Goal: Task Accomplishment & Management: Complete application form

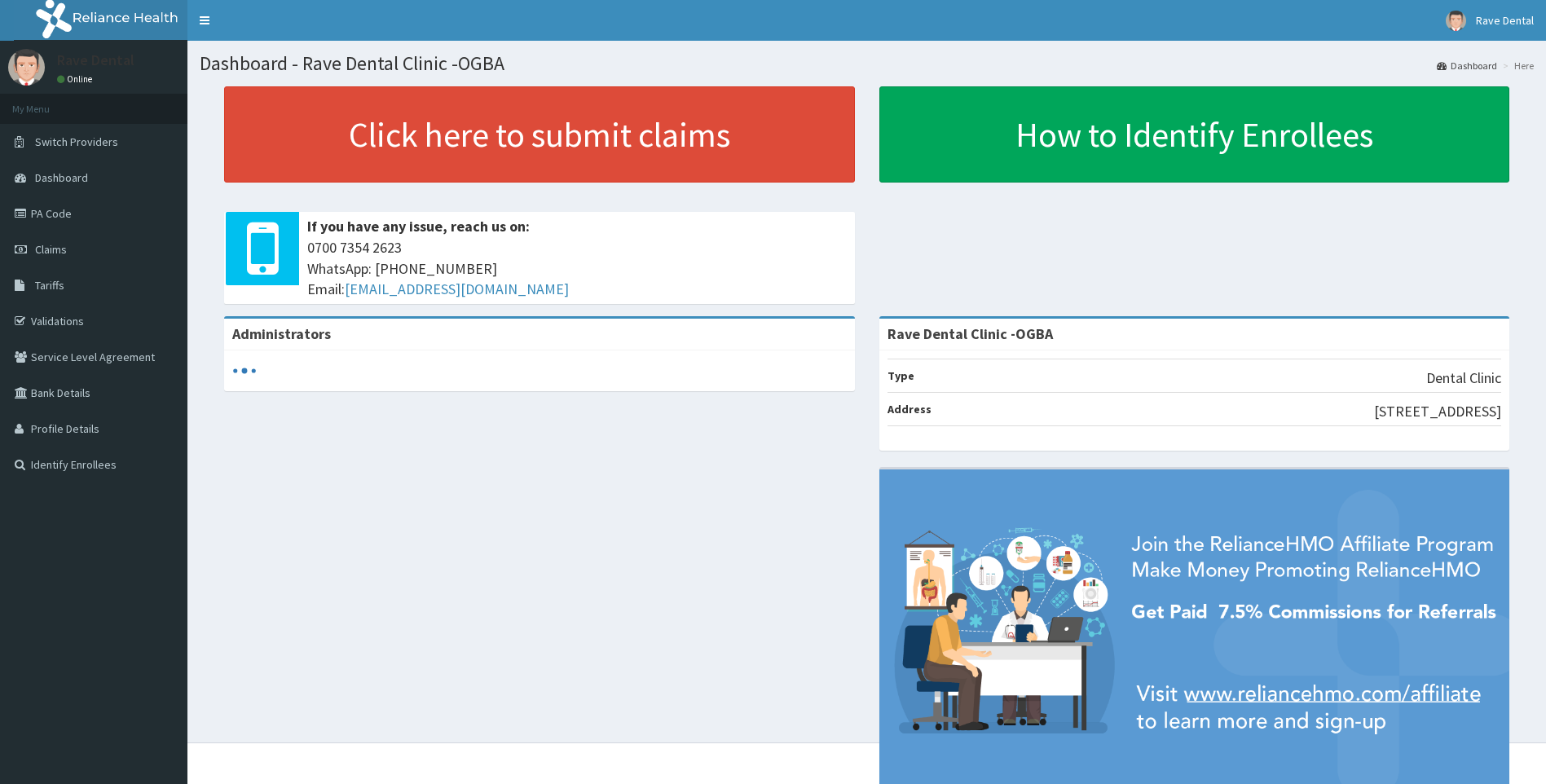
click at [87, 209] on link "PA Code" at bounding box center [94, 214] width 187 height 36
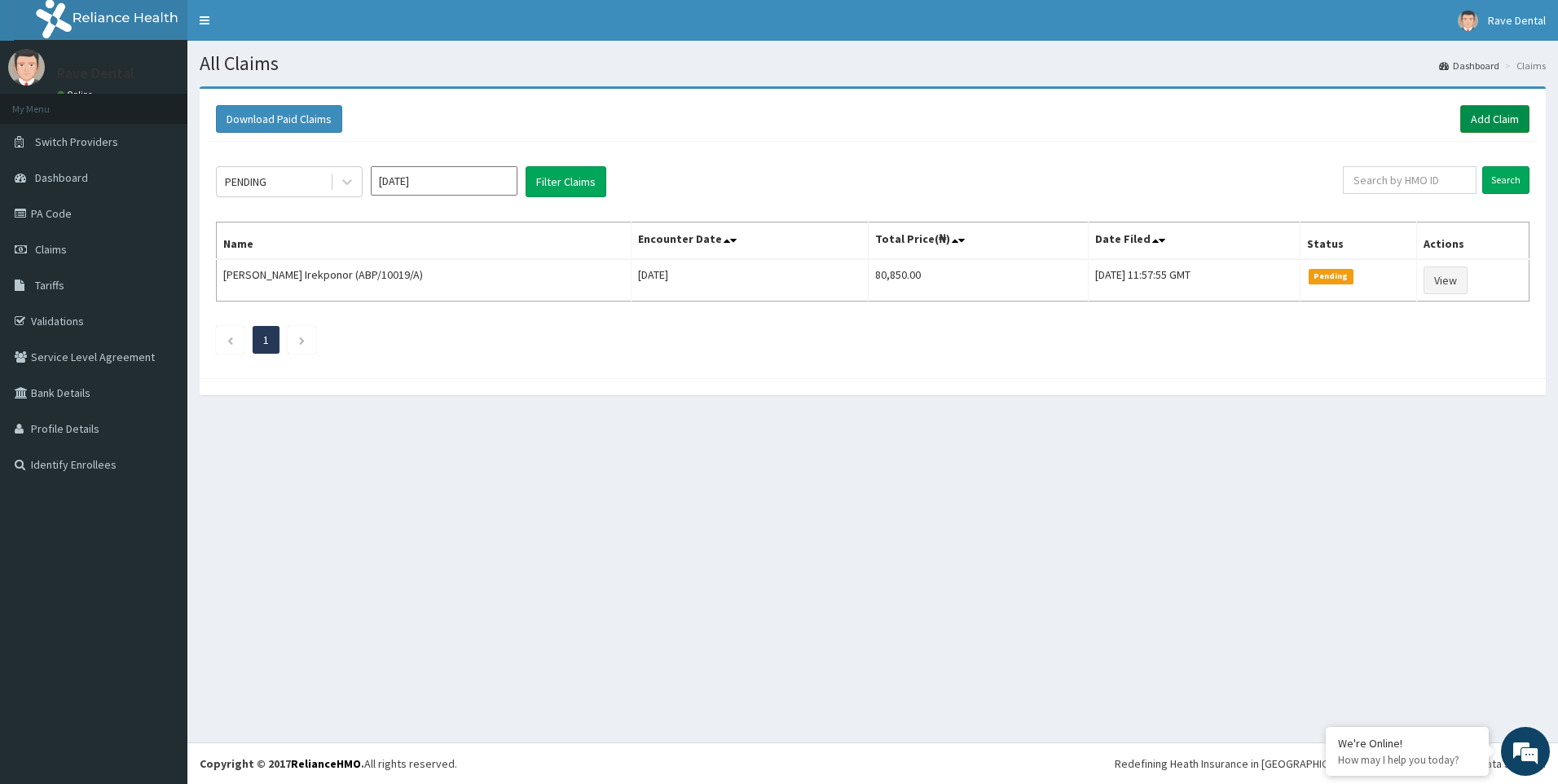
click at [1509, 123] on link "Add Claim" at bounding box center [1494, 118] width 69 height 28
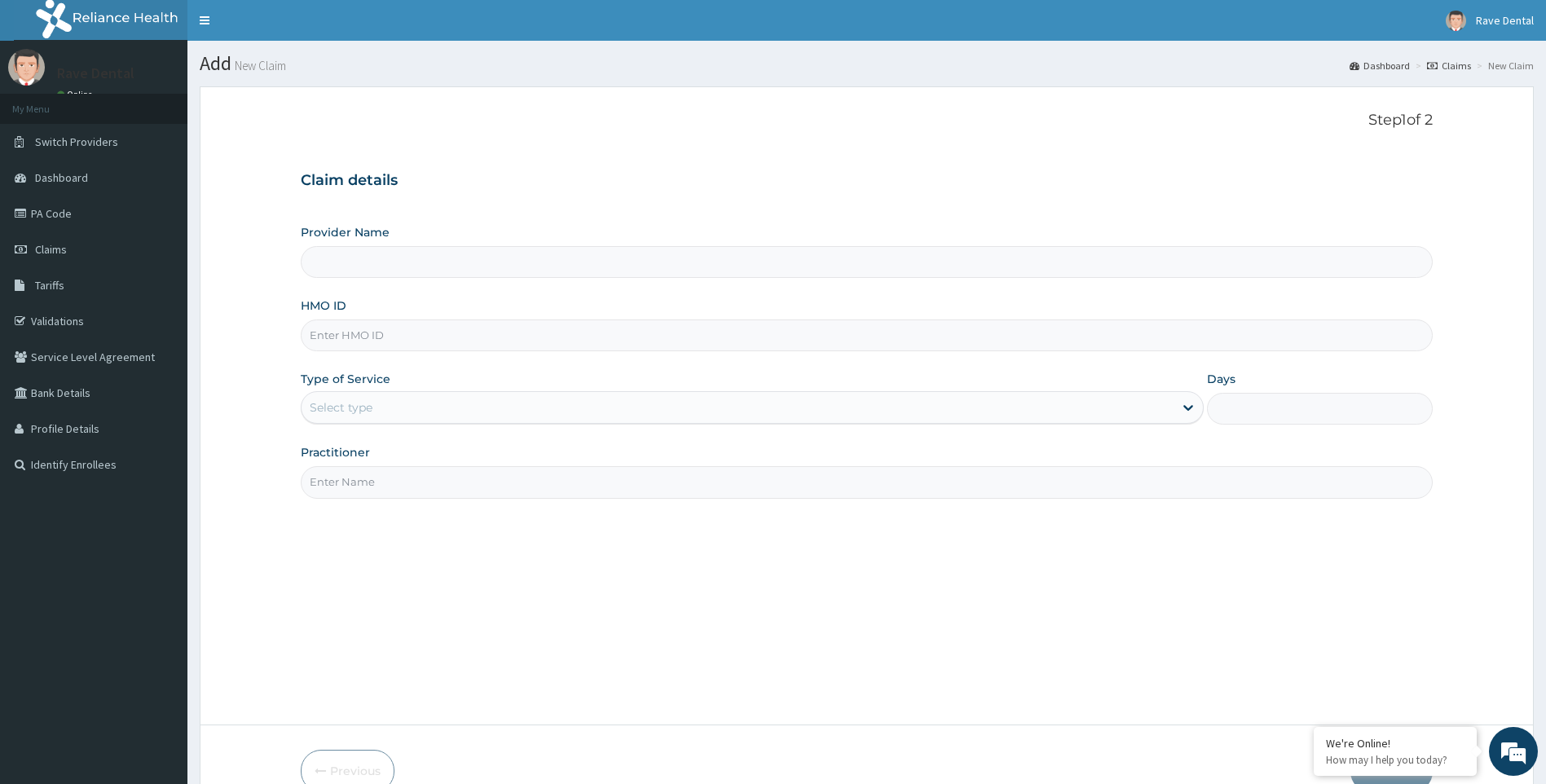
type input "Rave Dental Clinic -OGBA"
click at [471, 346] on input "HMO ID" at bounding box center [867, 335] width 1133 height 31
type input "PWC/10411/A"
click at [391, 406] on div "Select type" at bounding box center [738, 407] width 873 height 26
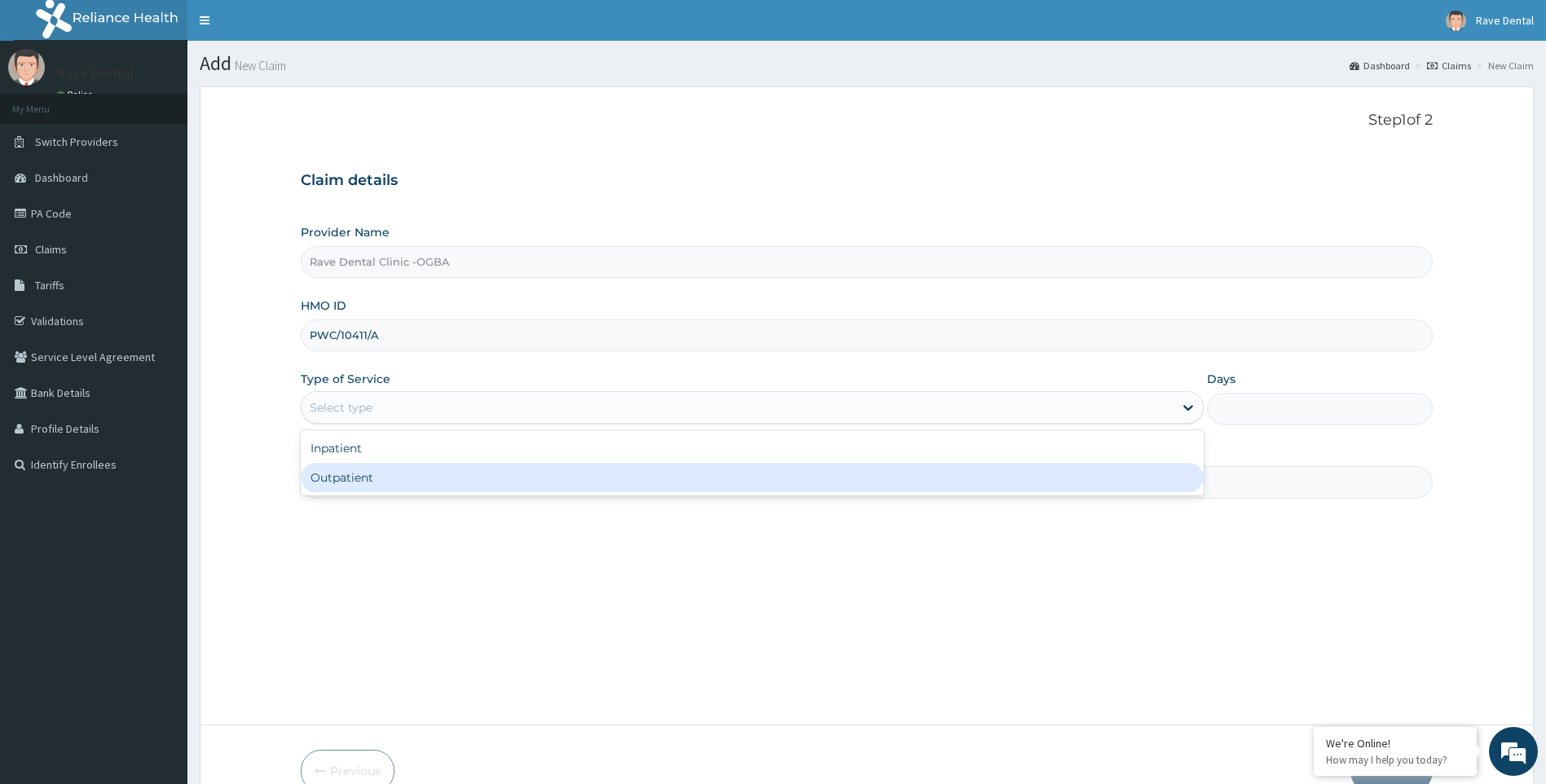
click at [387, 474] on div "Outpatient" at bounding box center [752, 478] width 904 height 29
type input "1"
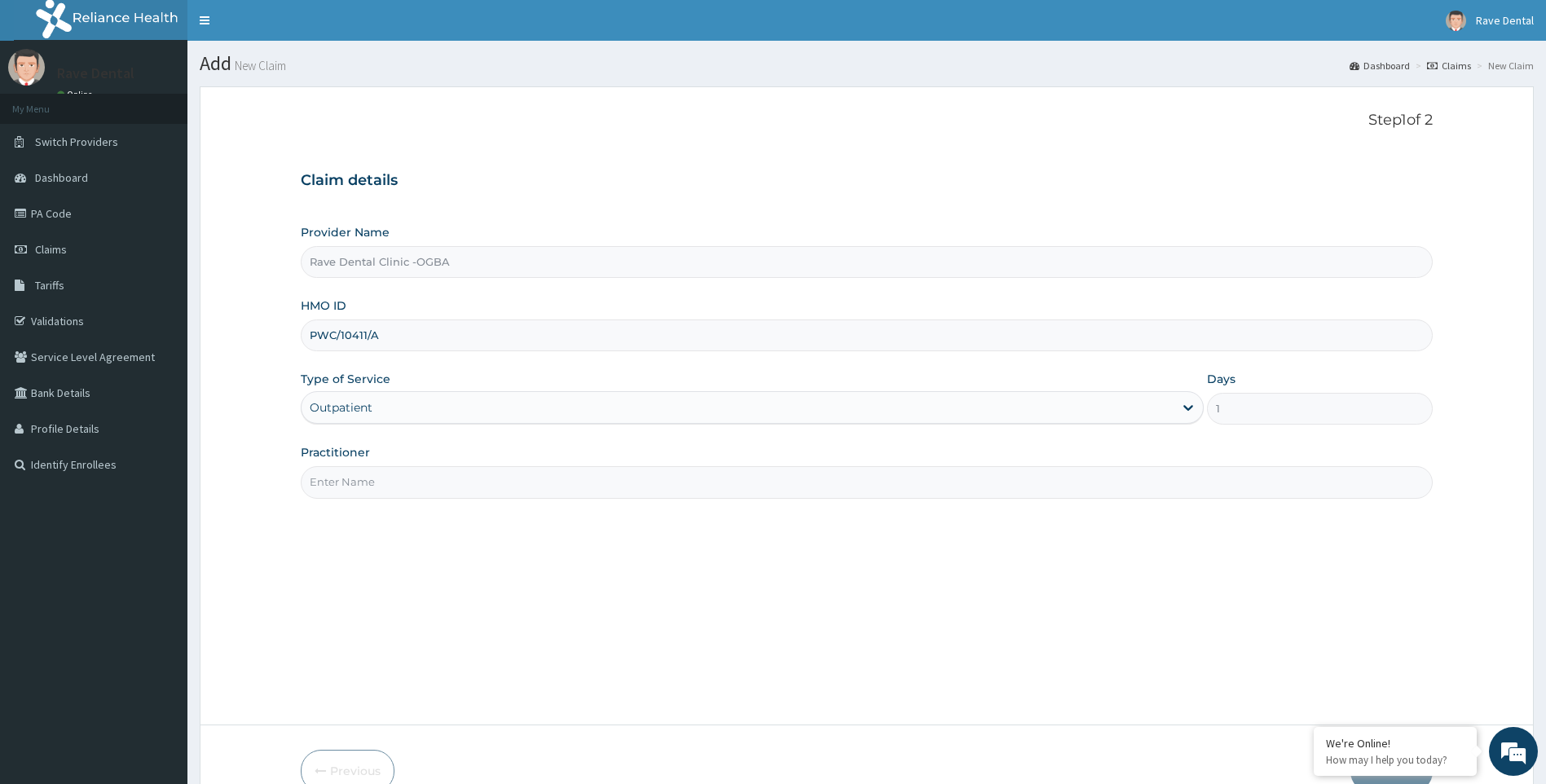
click at [388, 484] on input "Practitioner" at bounding box center [867, 481] width 1133 height 31
type input "[PERSON_NAME]"
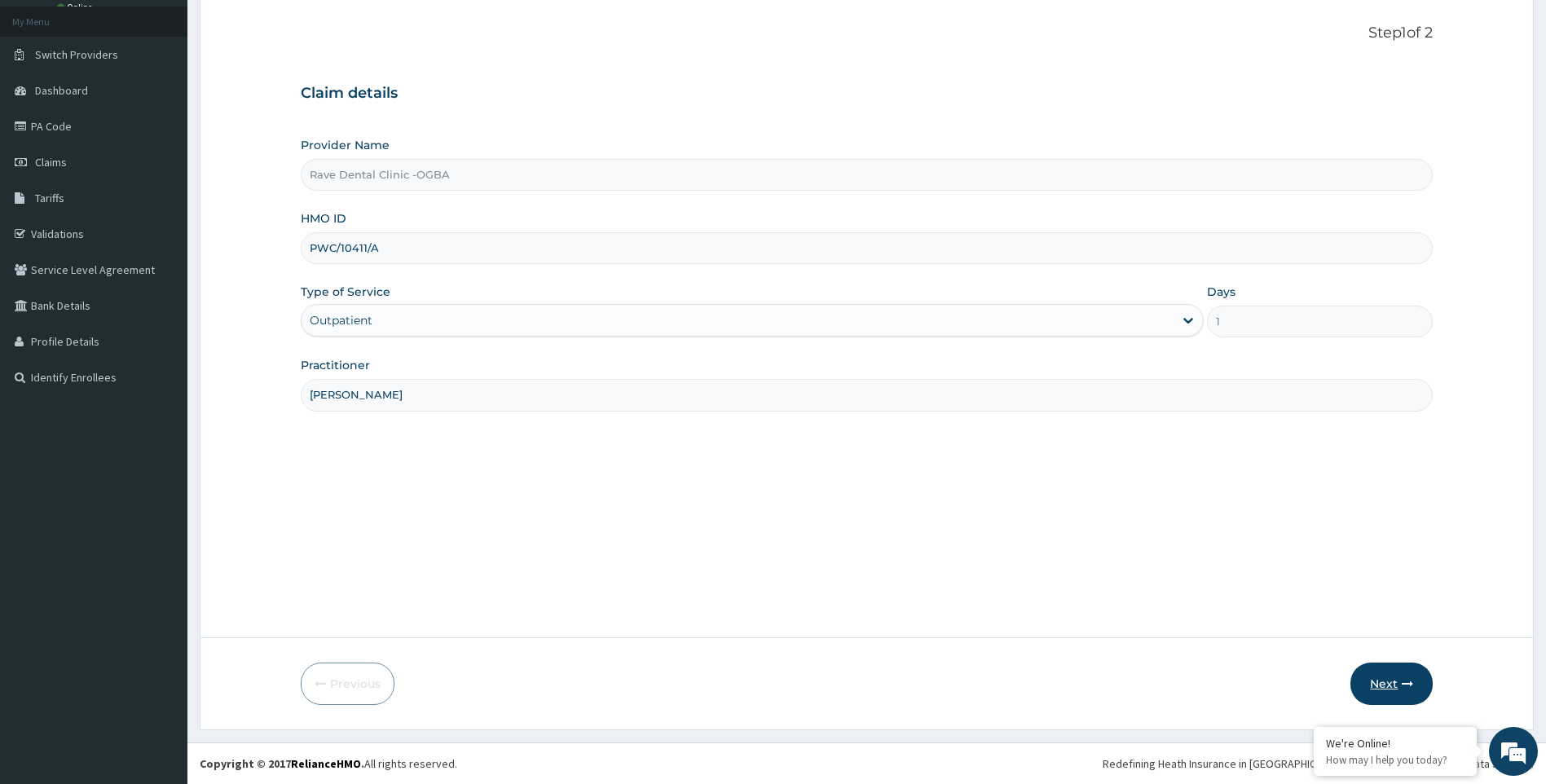
click at [1409, 686] on icon "button" at bounding box center [1407, 683] width 11 height 11
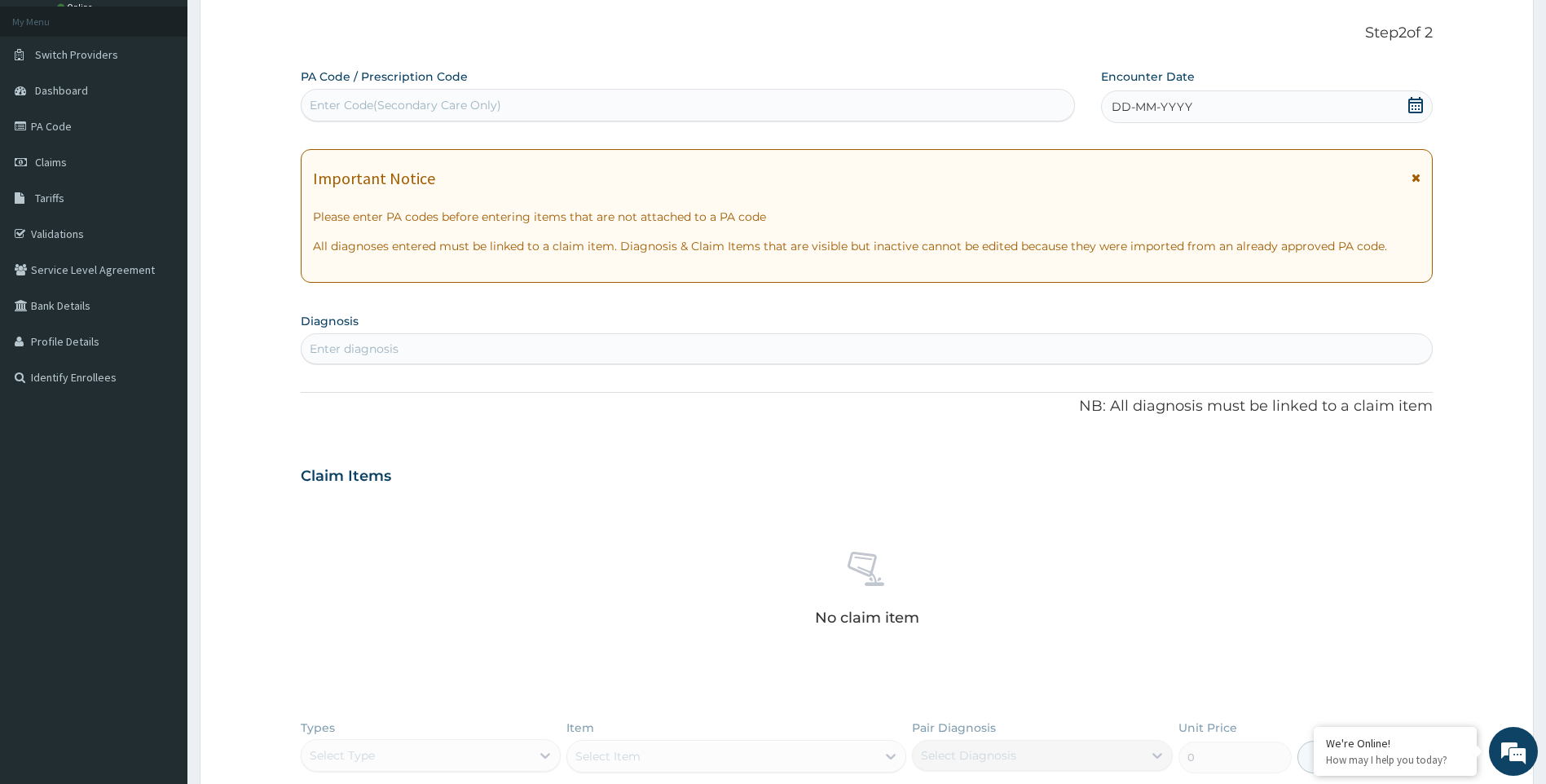
click at [537, 103] on div "Enter Code(Secondary Care Only)" at bounding box center [687, 105] width 773 height 26
type input "PA/96BA0A"
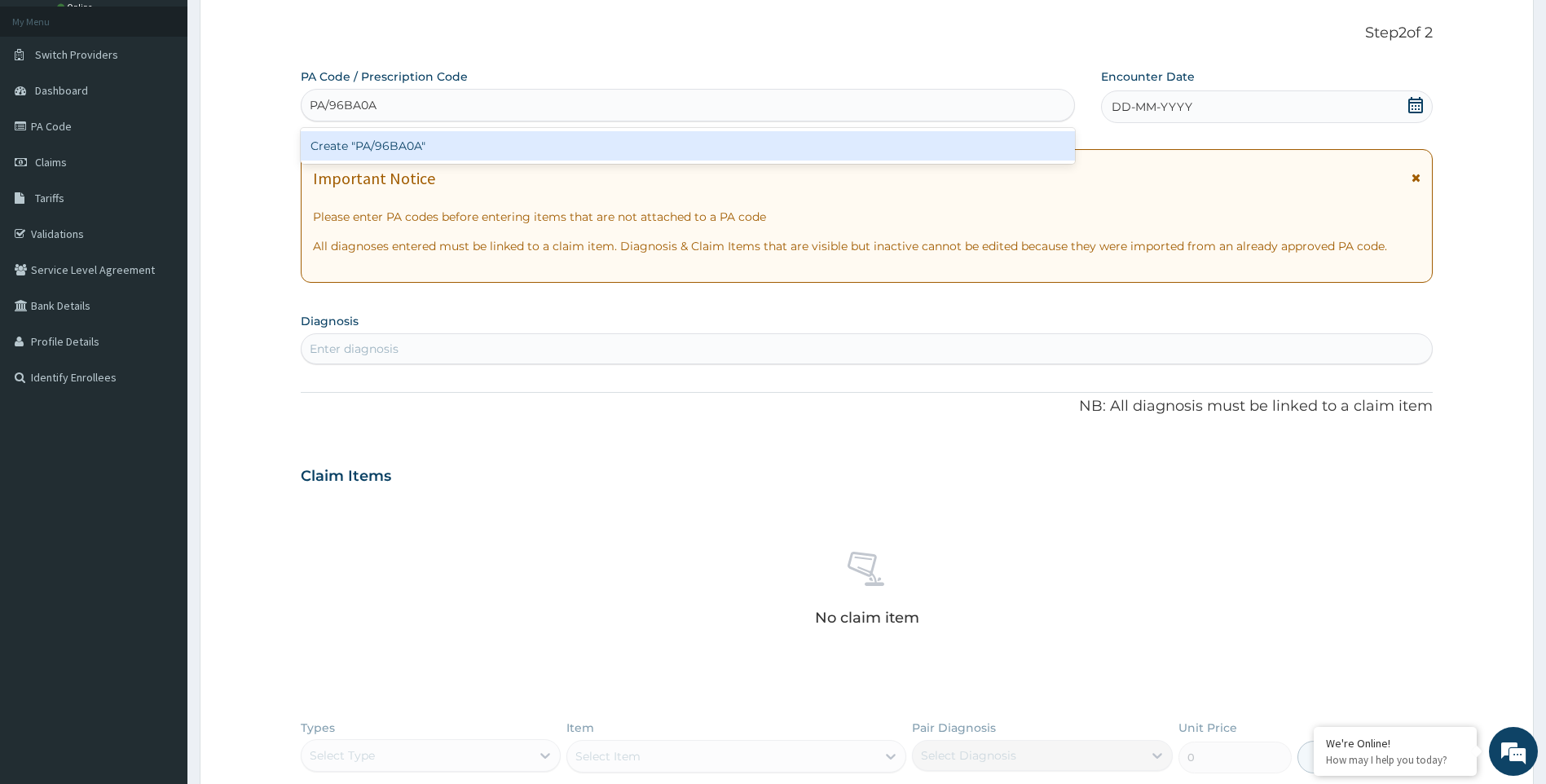
click at [540, 151] on div "Create "PA/96BA0A"" at bounding box center [687, 146] width 774 height 29
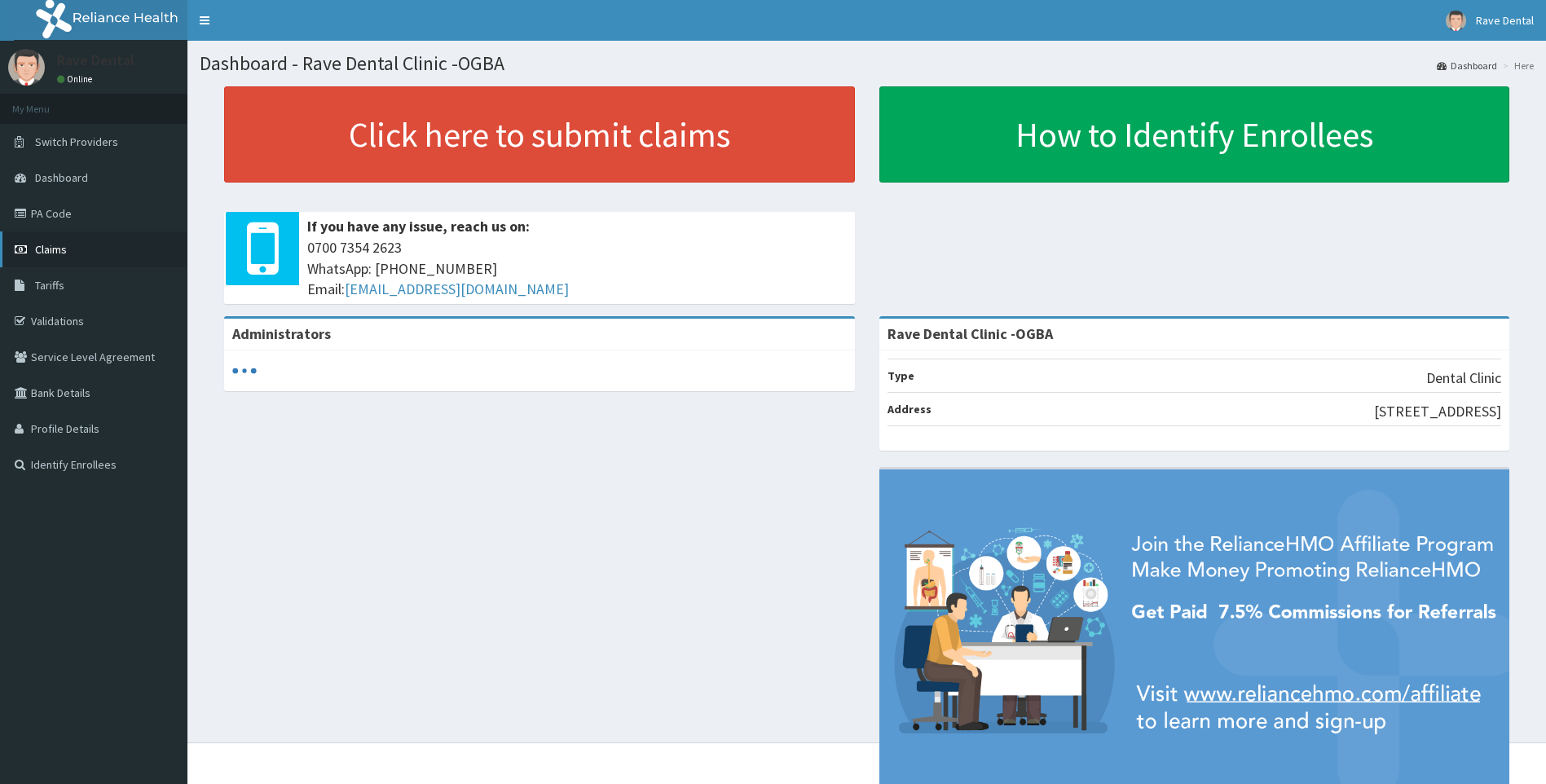
click at [66, 248] on span "Claims" at bounding box center [50, 249] width 32 height 14
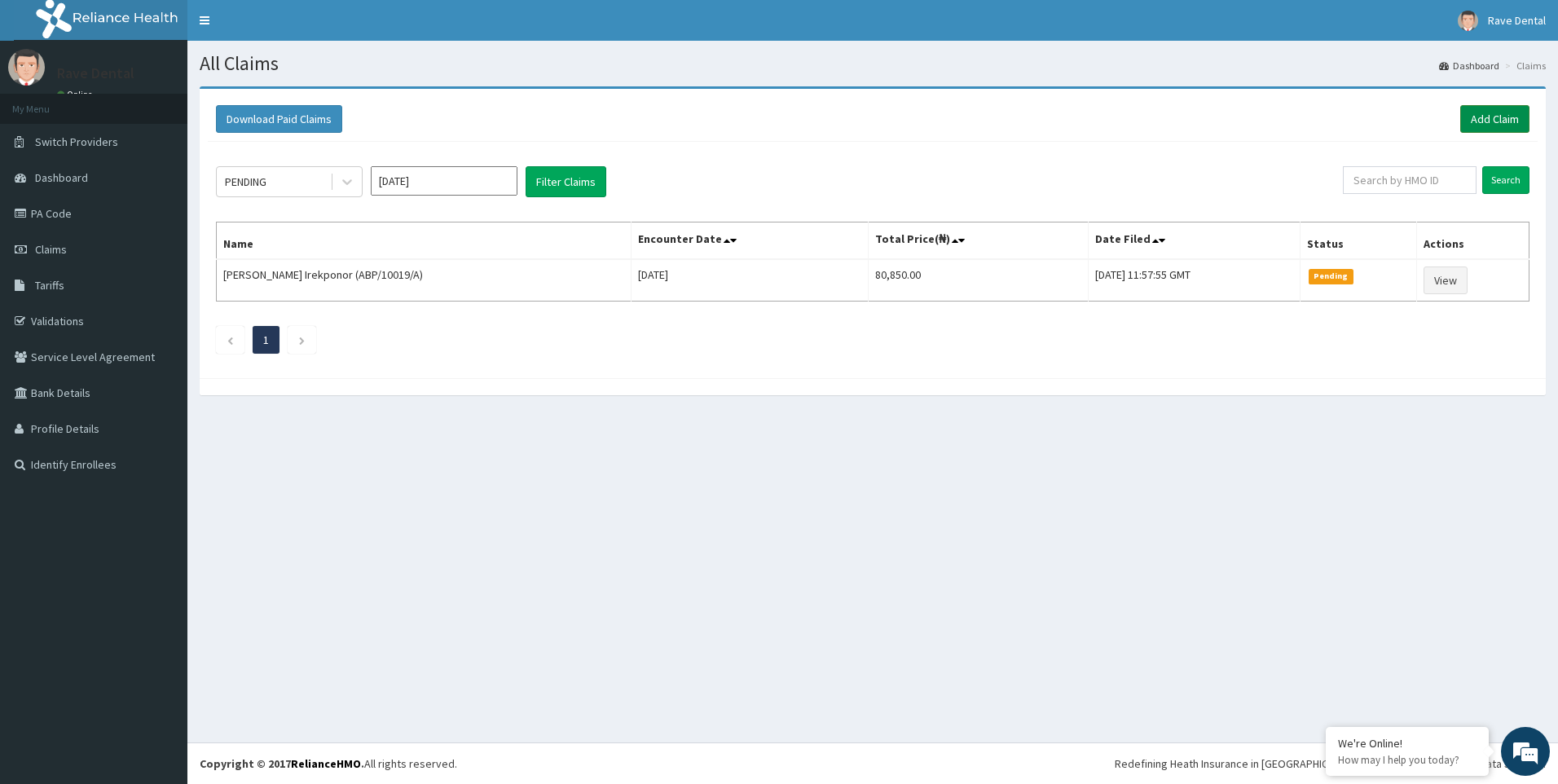
click at [1495, 122] on link "Add Claim" at bounding box center [1494, 118] width 69 height 28
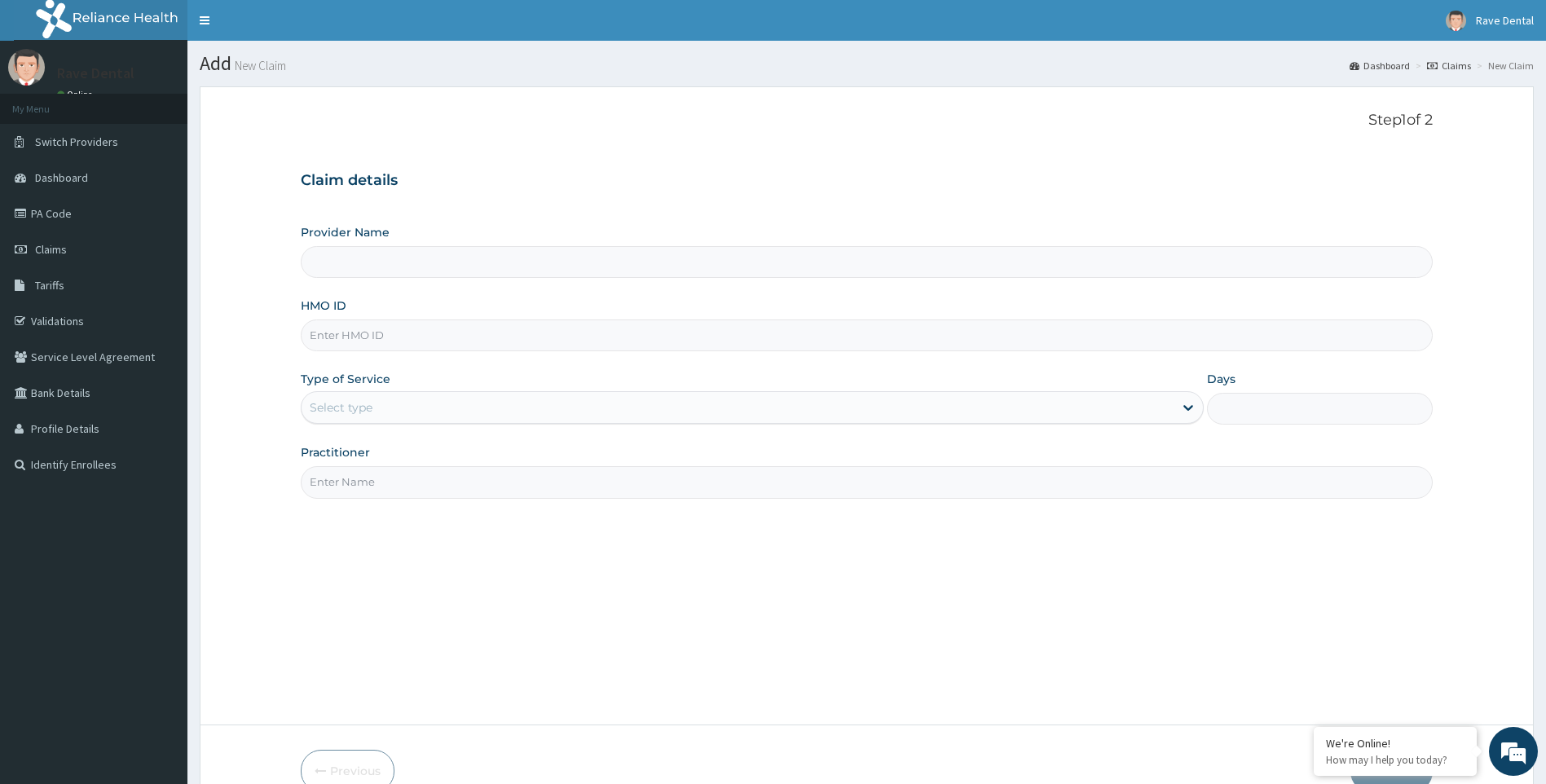
type input "Rave Dental Clinic -OGBA"
click at [367, 345] on input "HMO ID" at bounding box center [867, 335] width 1133 height 31
type input "PWC/10411/A"
click at [471, 415] on div "Select type" at bounding box center [738, 407] width 873 height 26
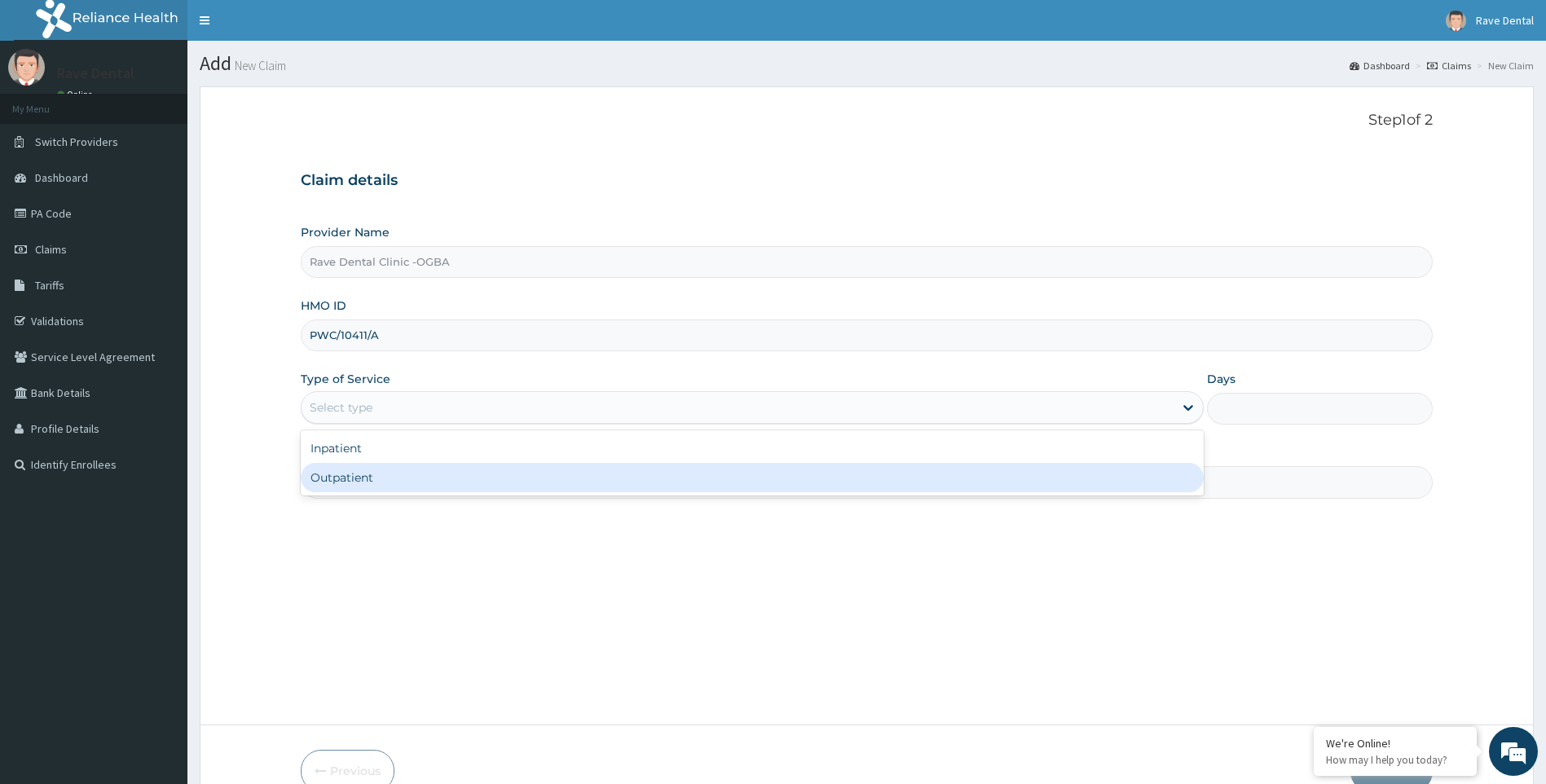
click at [449, 489] on div "Outpatient" at bounding box center [752, 478] width 904 height 29
type input "1"
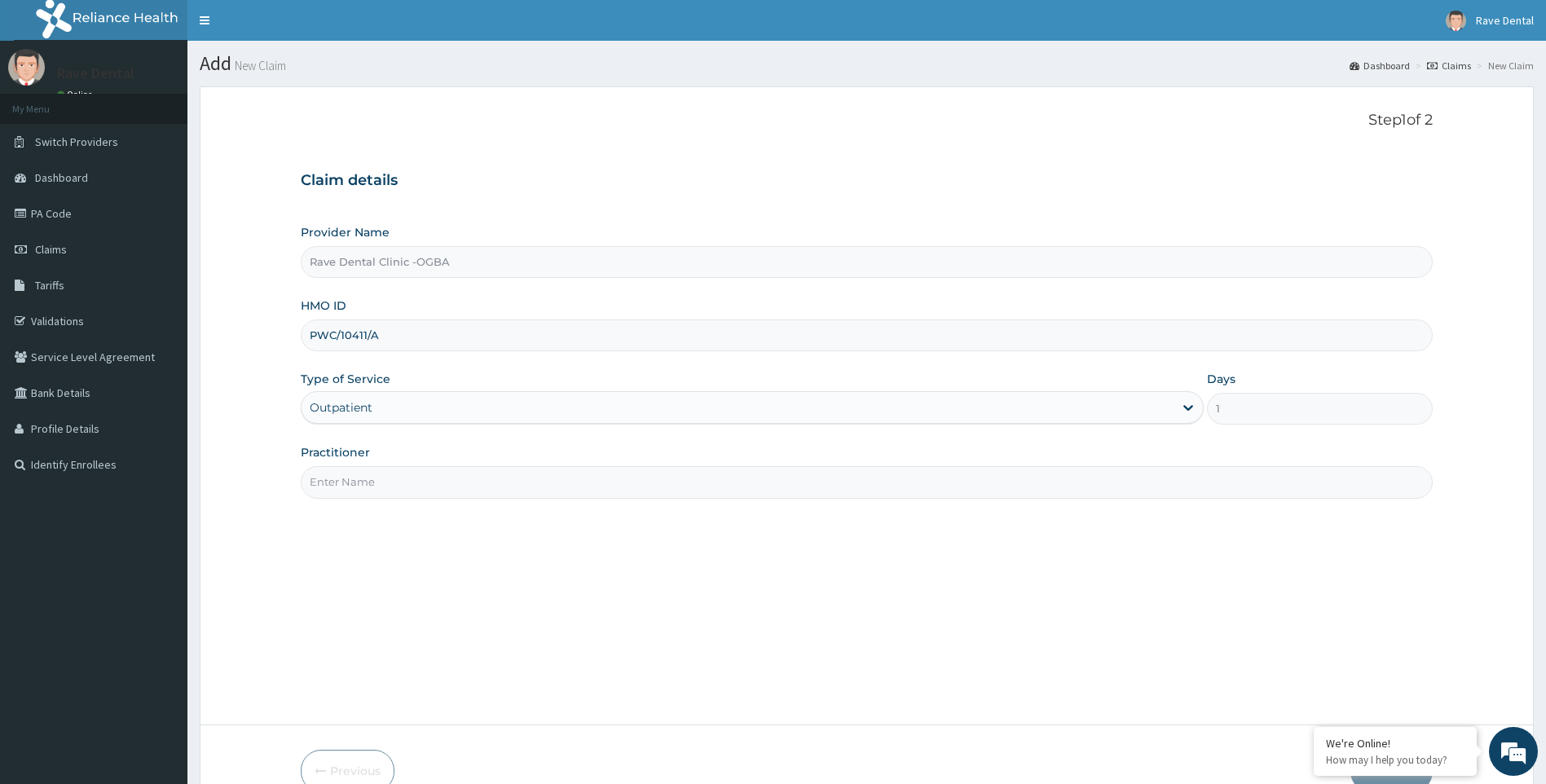
click at [457, 489] on input "Practitioner" at bounding box center [867, 481] width 1133 height 31
type input "[PERSON_NAME]"
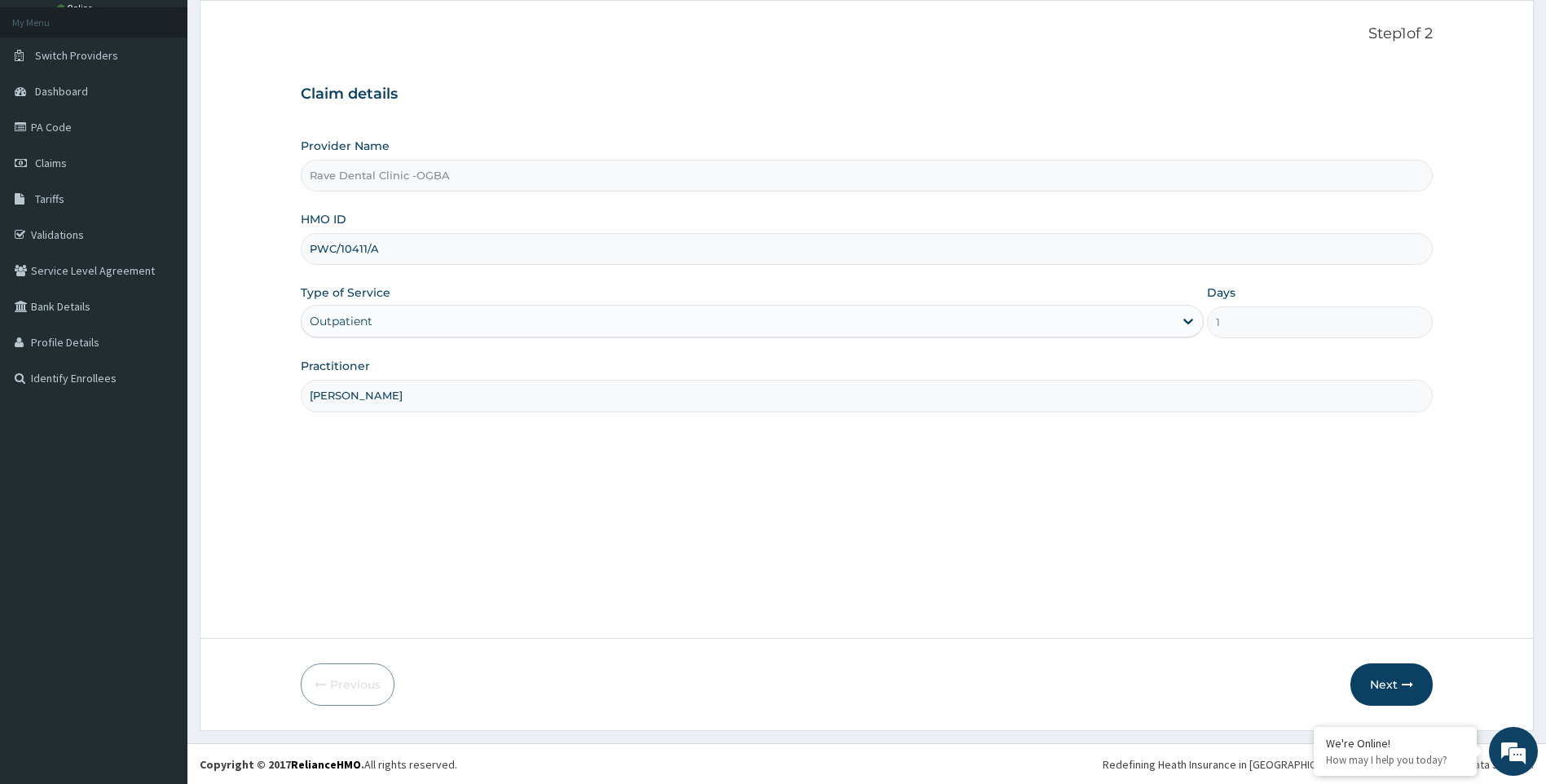
scroll to position [87, 0]
click at [1408, 684] on icon "button" at bounding box center [1407, 683] width 11 height 11
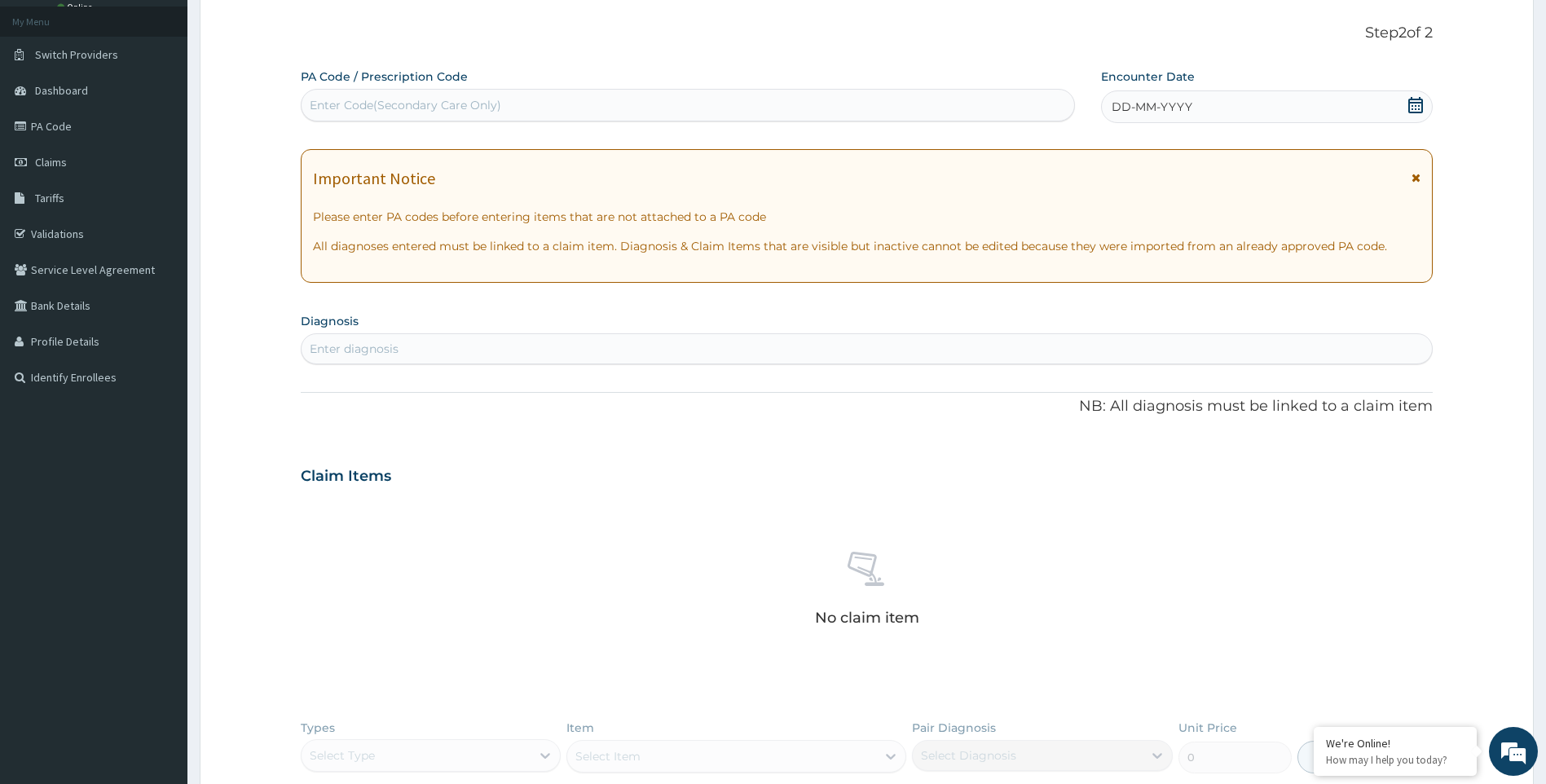
click at [509, 103] on div "Enter Code(Secondary Care Only)" at bounding box center [687, 105] width 773 height 26
type input "PA/96BA0A"
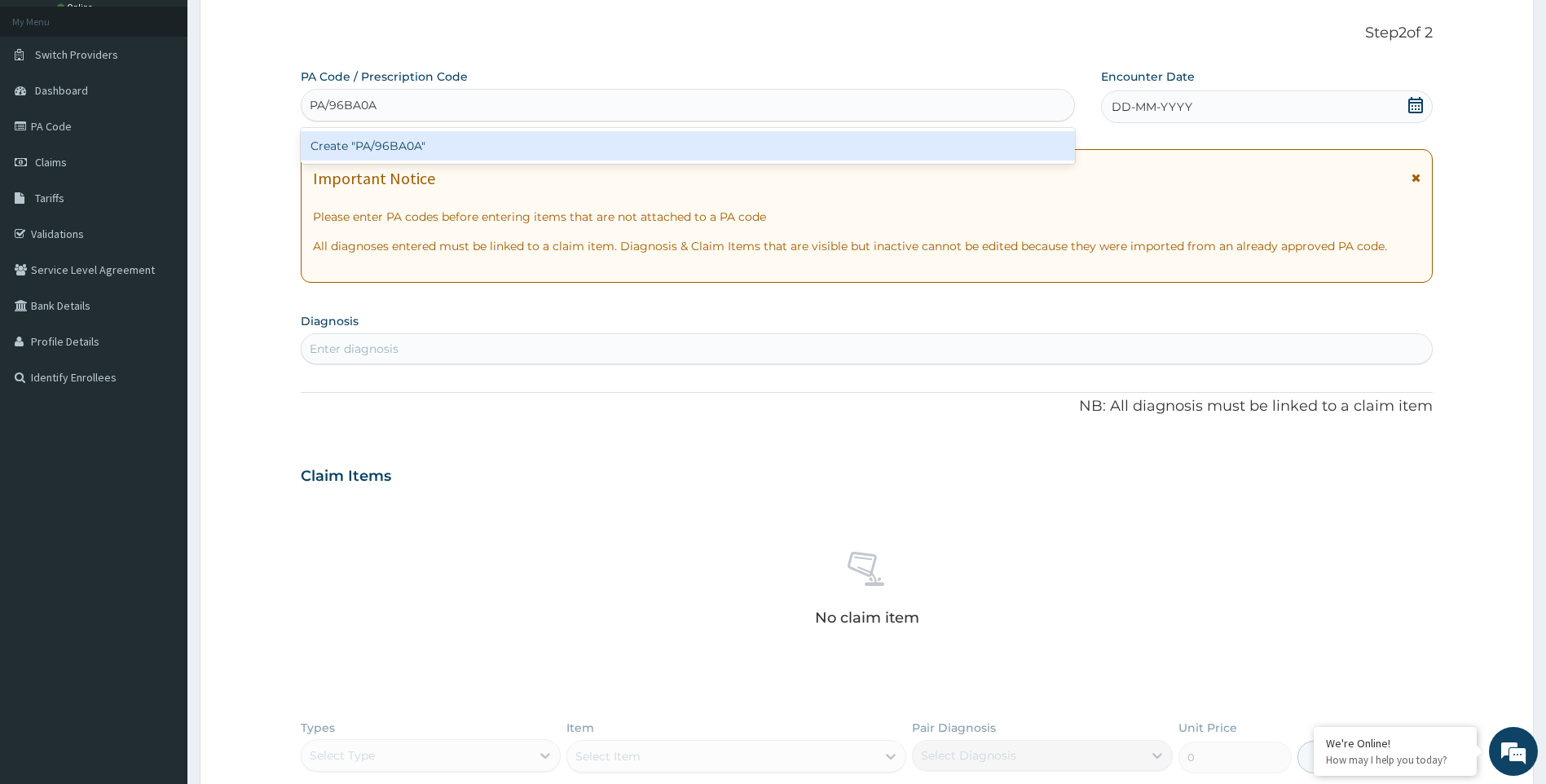
click at [483, 140] on div "Create "PA/96BA0A"" at bounding box center [687, 146] width 774 height 29
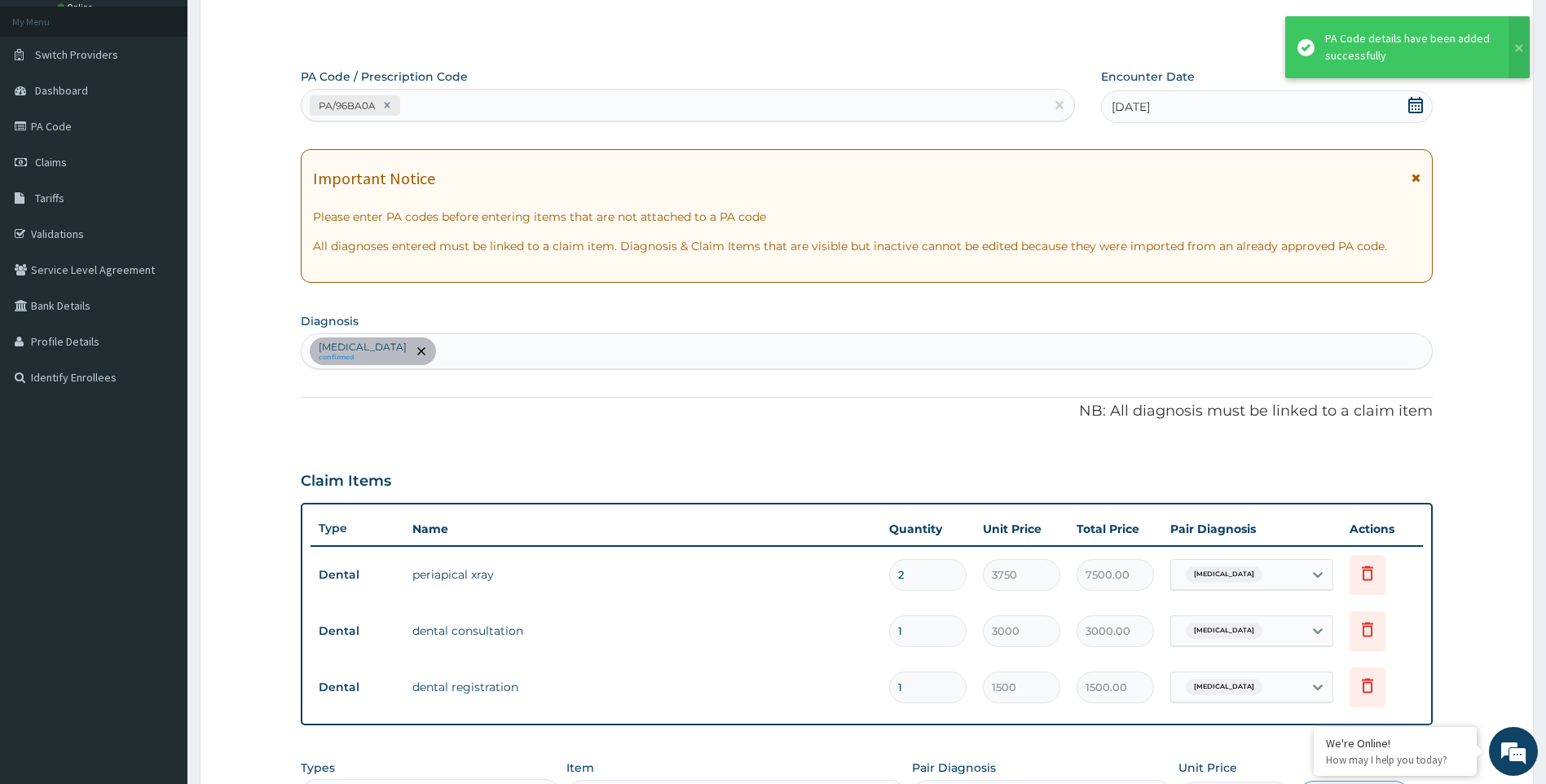
scroll to position [409, 0]
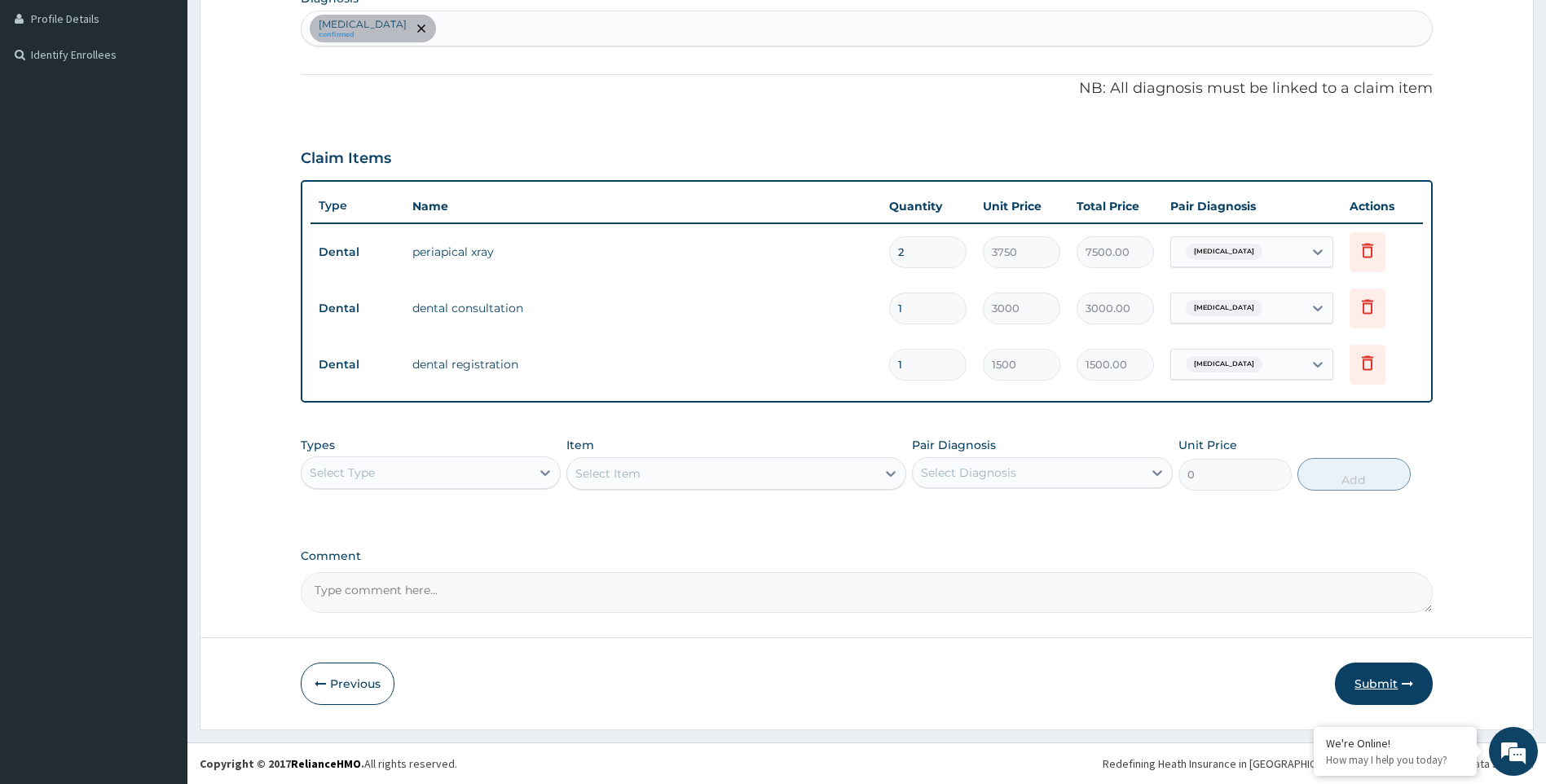
click at [1405, 674] on button "Submit" at bounding box center [1384, 684] width 98 height 43
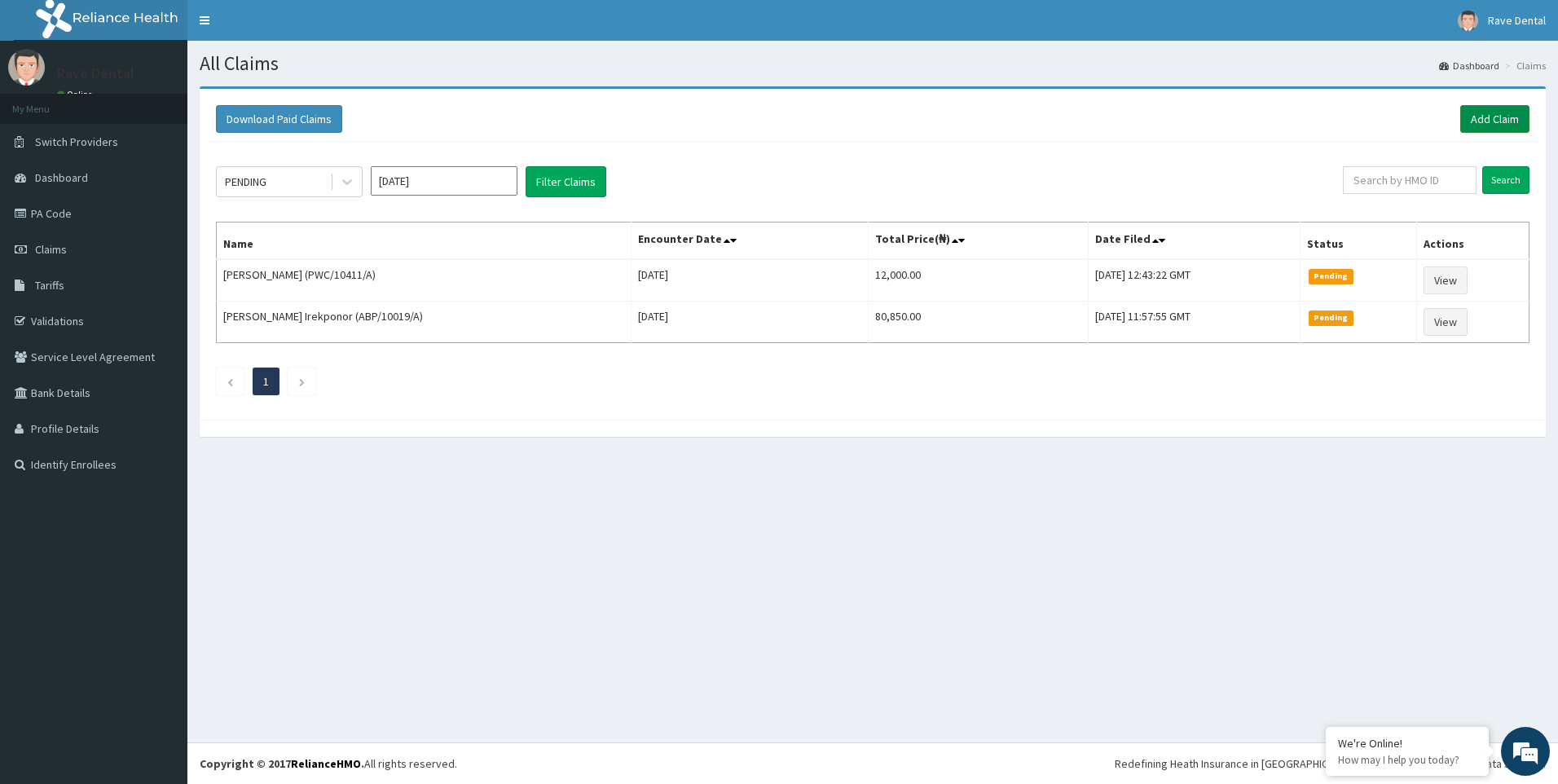
click at [1492, 117] on link "Add Claim" at bounding box center [1494, 118] width 69 height 28
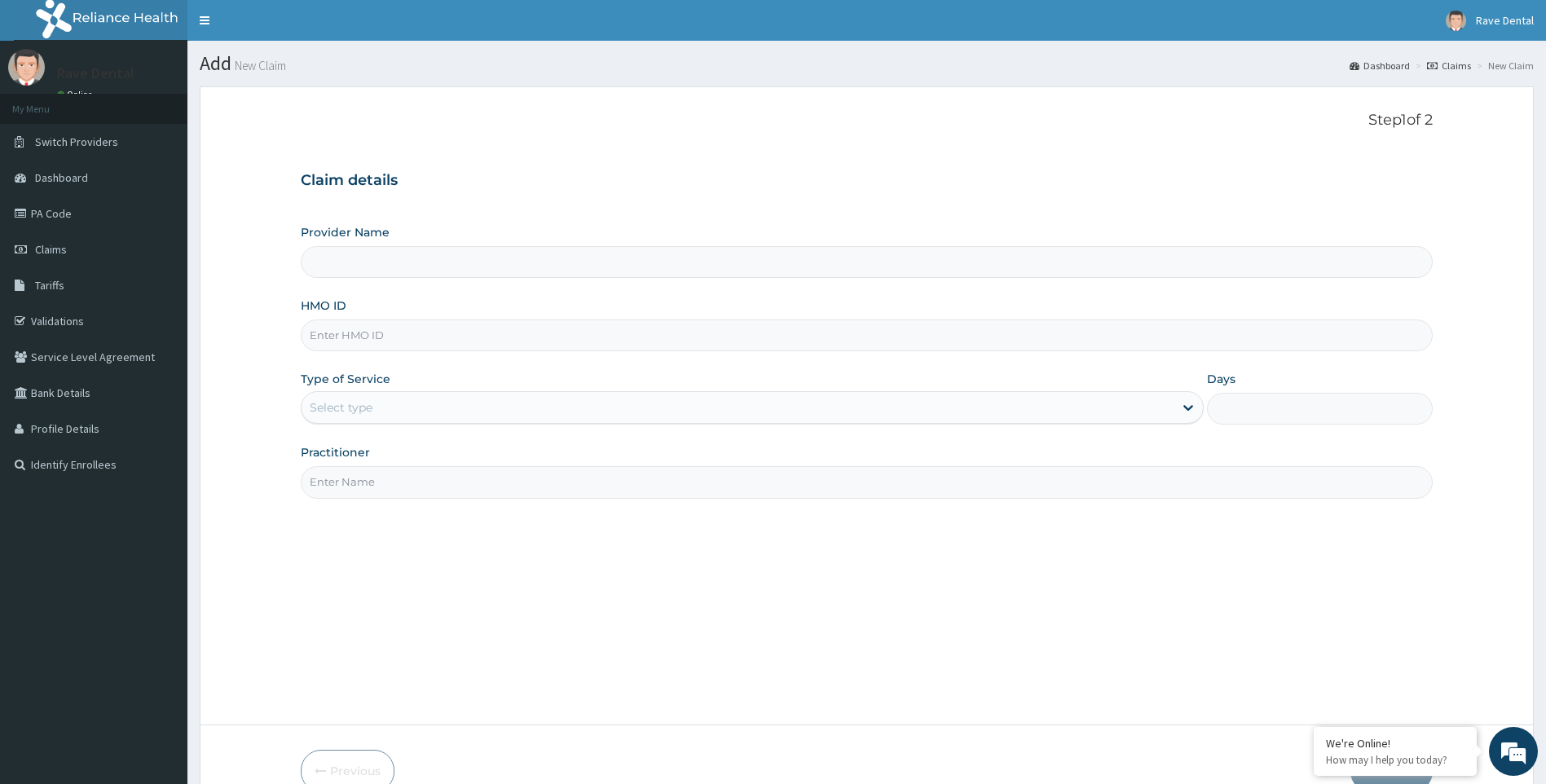
click at [402, 335] on input "HMO ID" at bounding box center [867, 335] width 1133 height 31
type input "Rave Dental Clinic -OGBA"
type input "PWC/10411/A"
click at [392, 415] on div "Select type" at bounding box center [738, 407] width 873 height 26
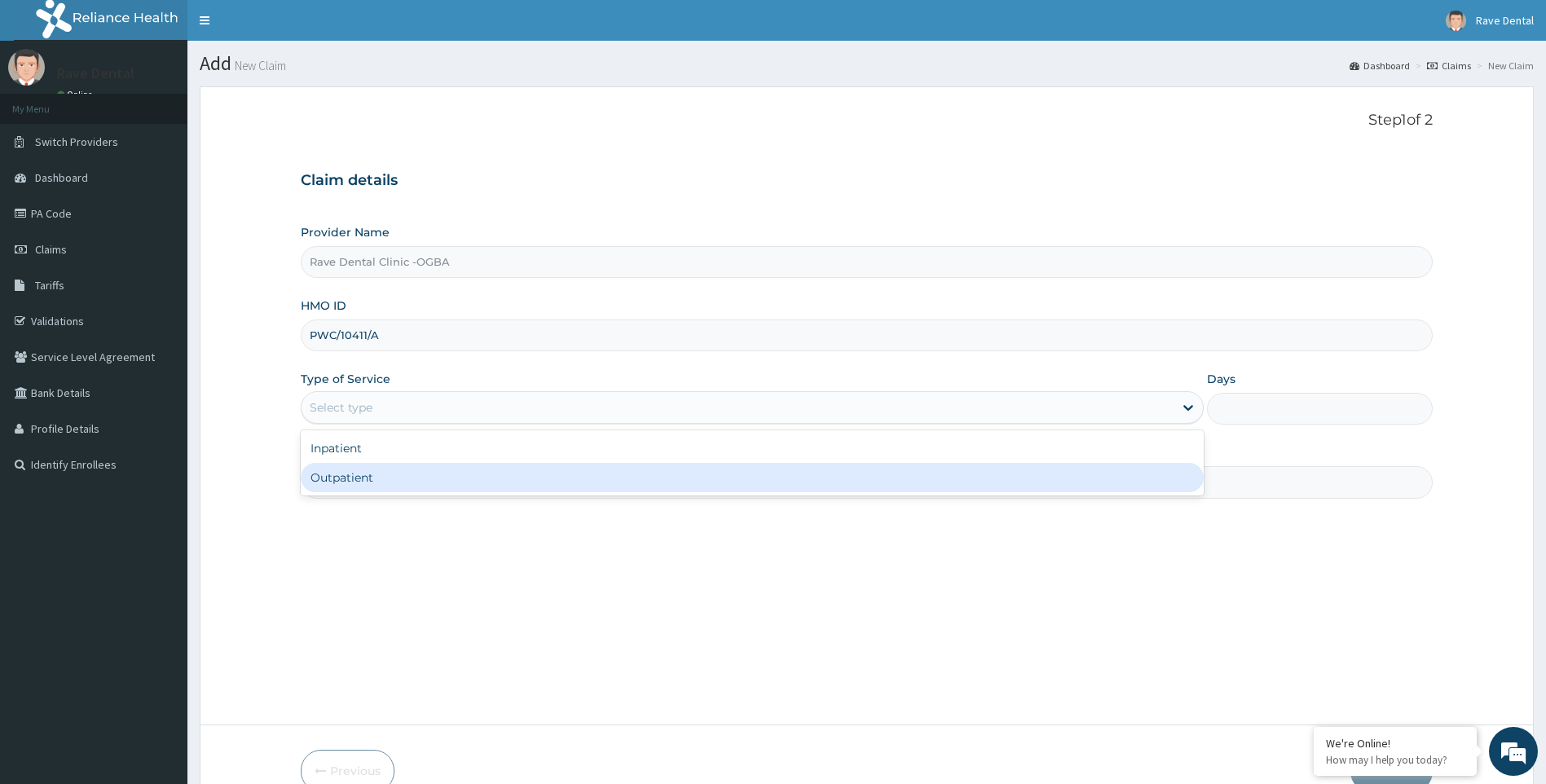
click at [382, 491] on div "Outpatient" at bounding box center [752, 478] width 904 height 29
type input "1"
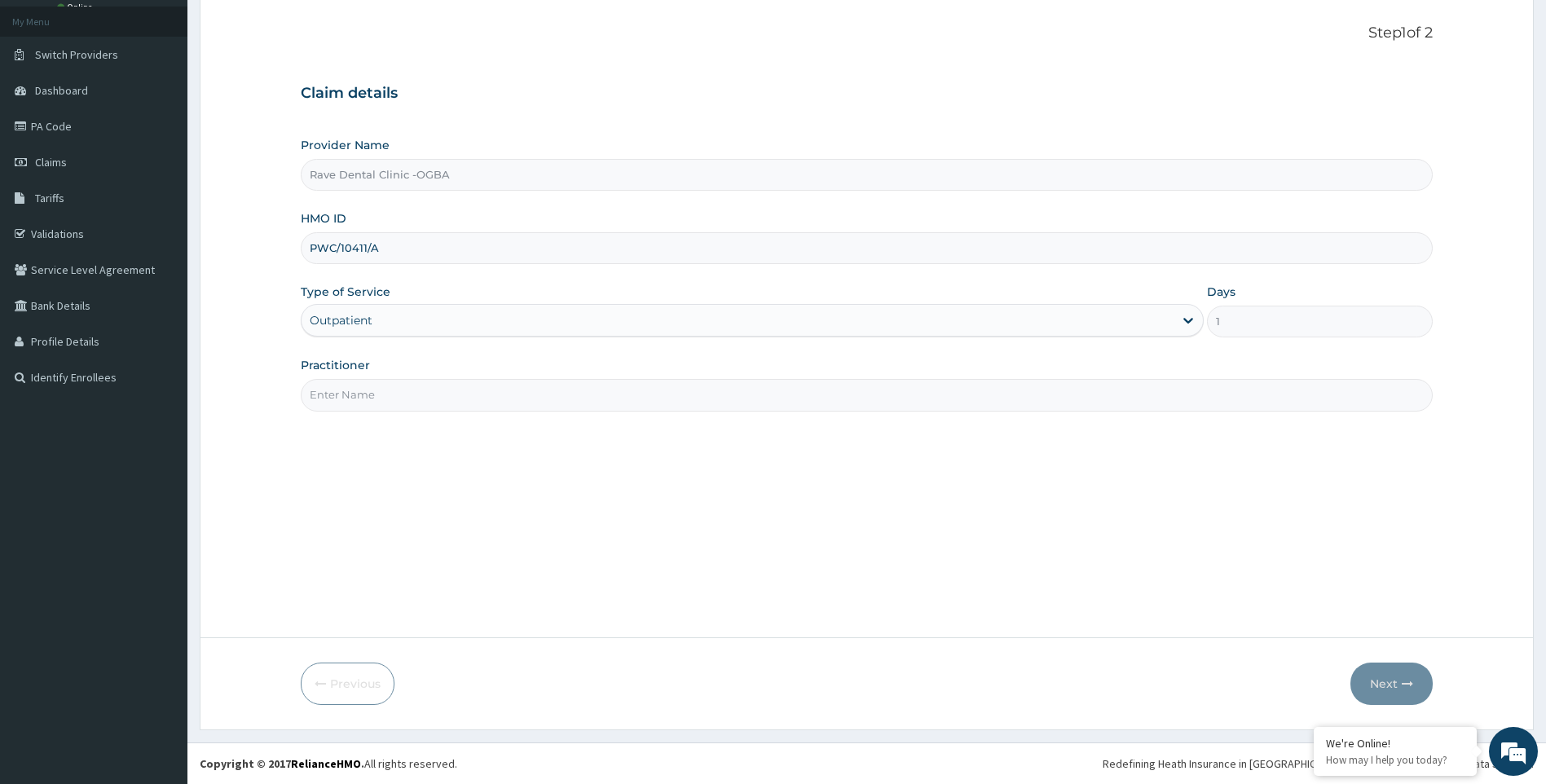
click at [390, 390] on input "Practitioner" at bounding box center [867, 394] width 1133 height 31
type input "[PERSON_NAME]"
click at [1385, 680] on button "Next" at bounding box center [1392, 684] width 83 height 43
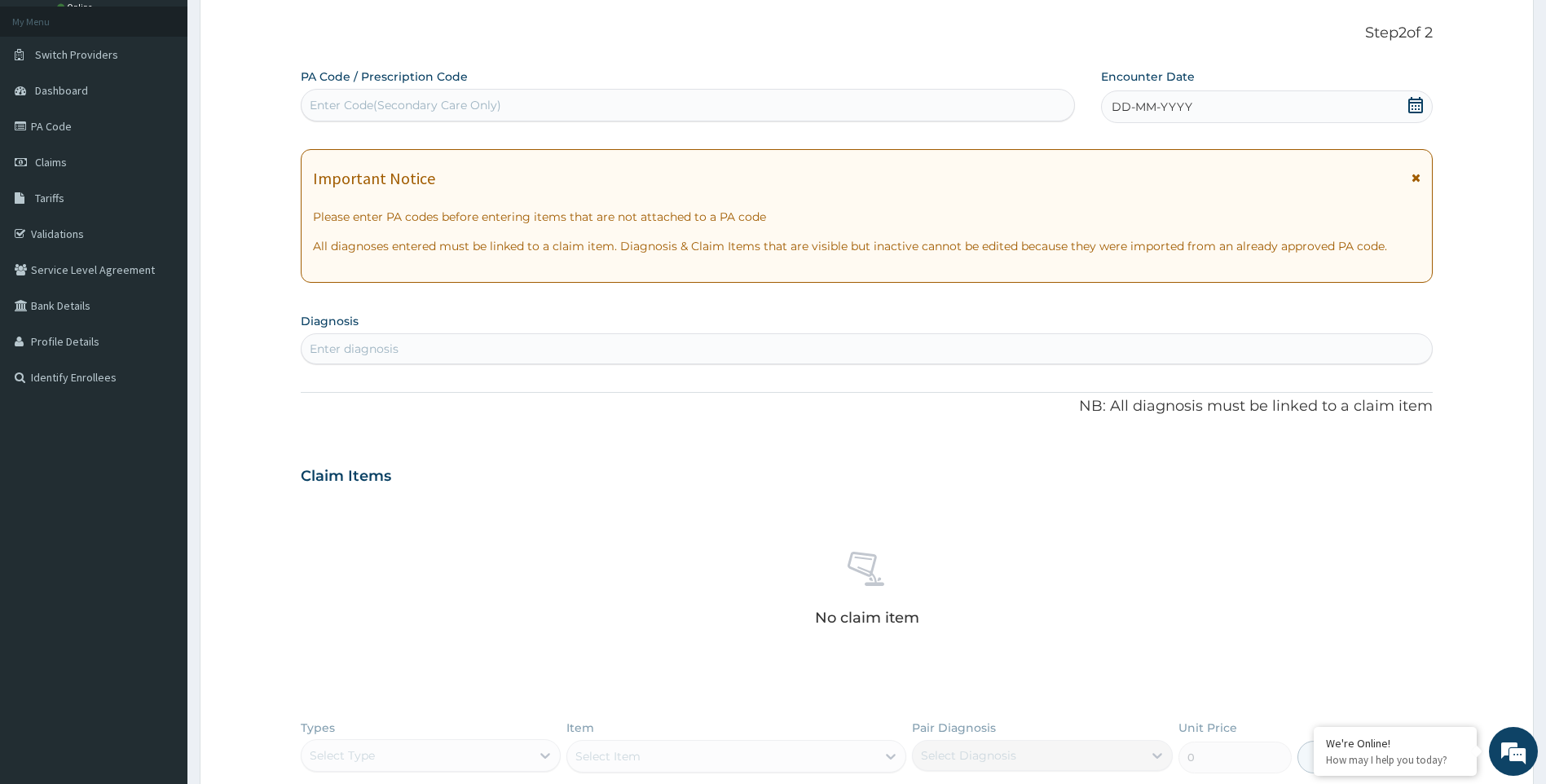
click at [361, 96] on div "Enter Code(Secondary Care Only)" at bounding box center [687, 105] width 773 height 26
type input "PA/C3B8DD"
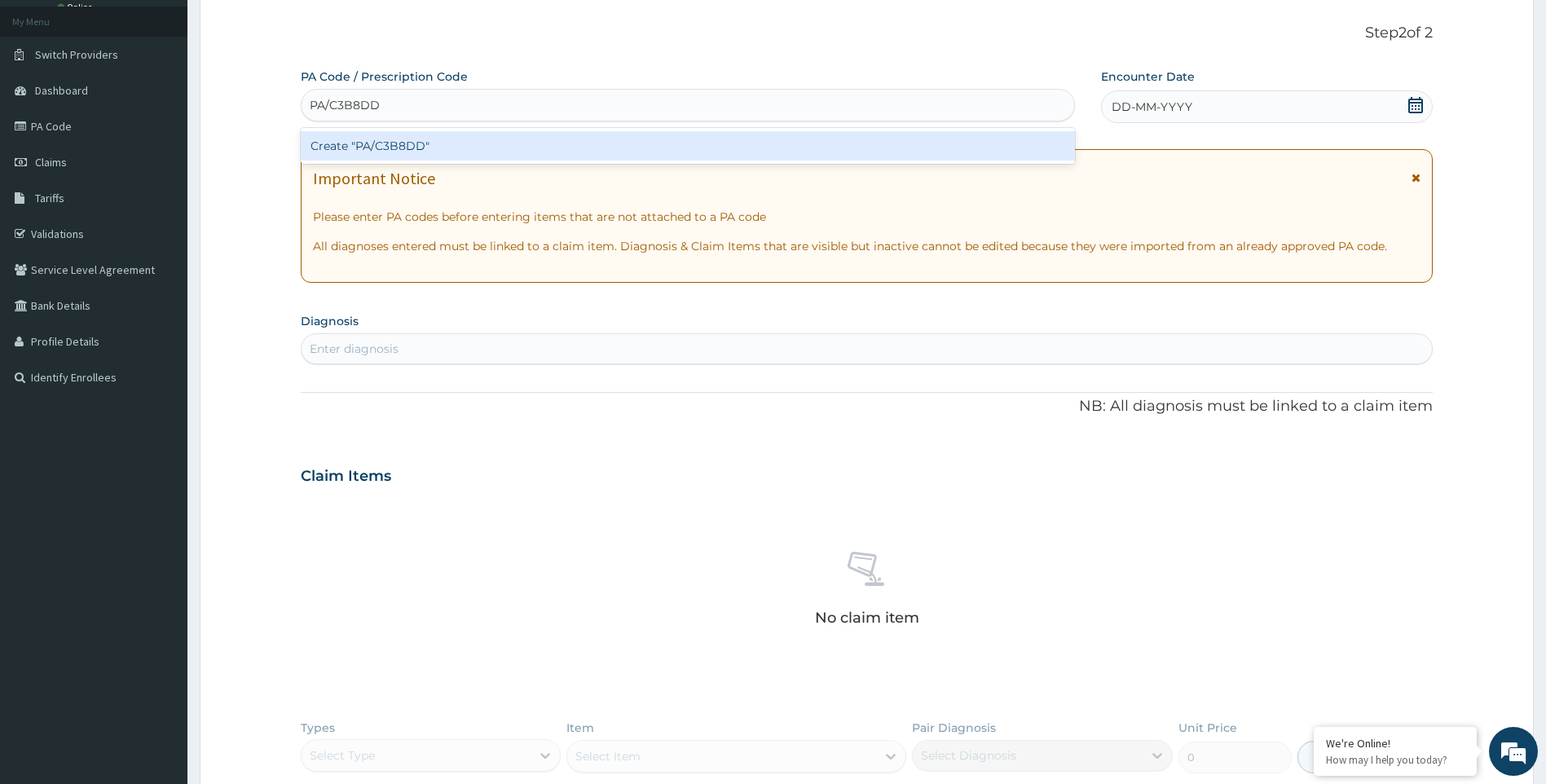
click at [464, 146] on div "Create "PA/C3B8DD"" at bounding box center [687, 146] width 774 height 29
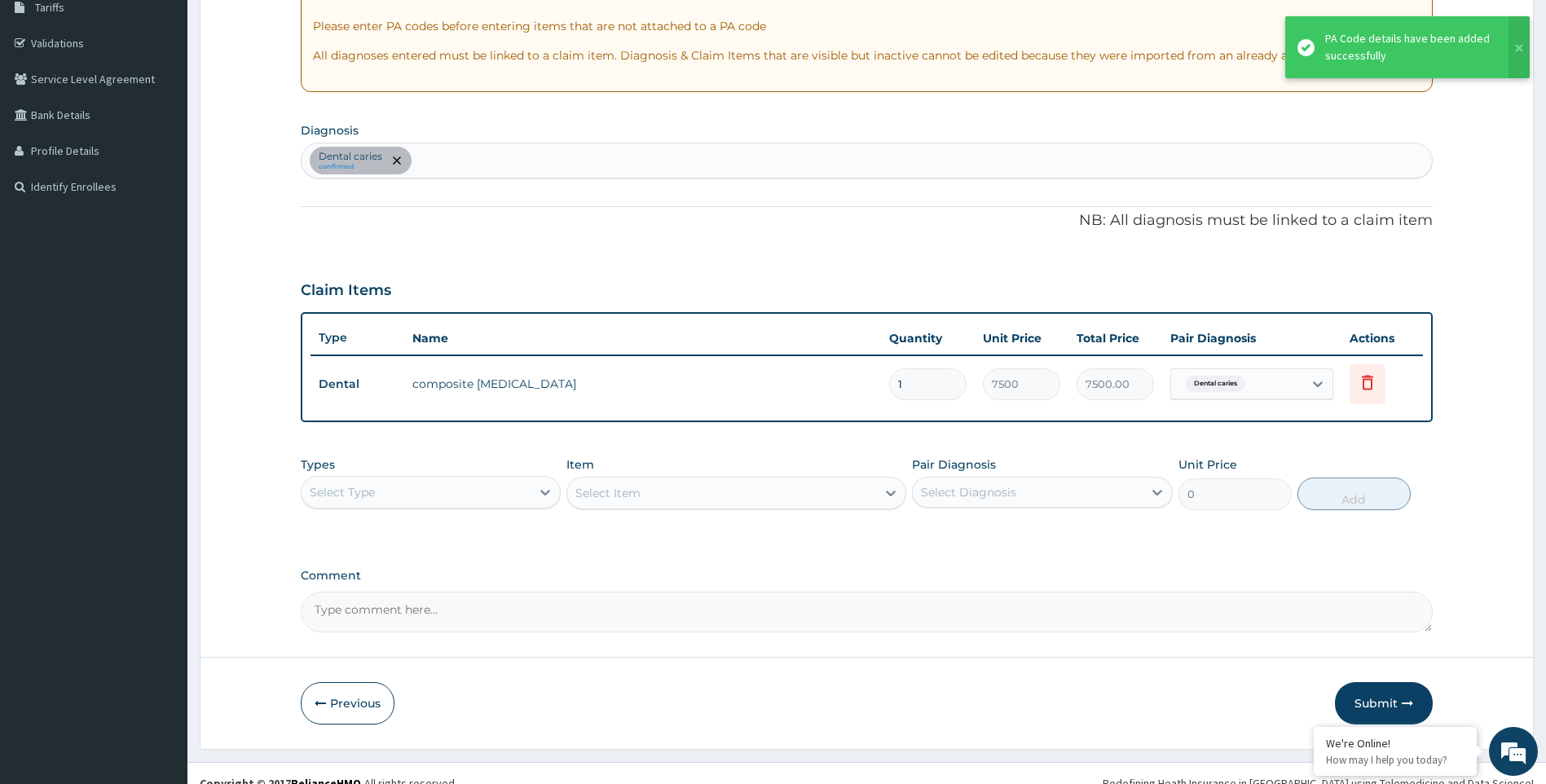
scroll to position [297, 0]
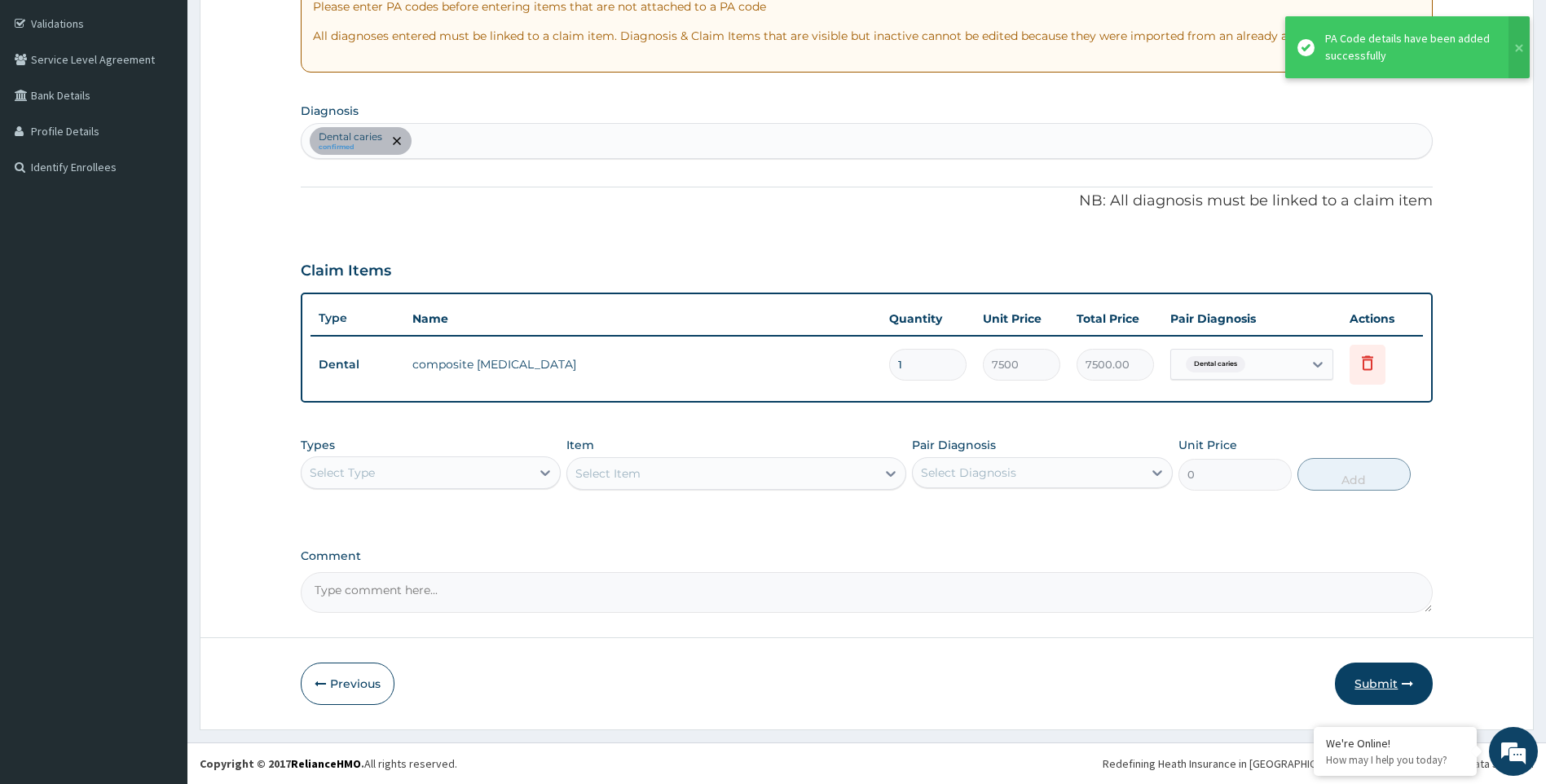
click at [1394, 691] on button "Submit" at bounding box center [1384, 684] width 98 height 43
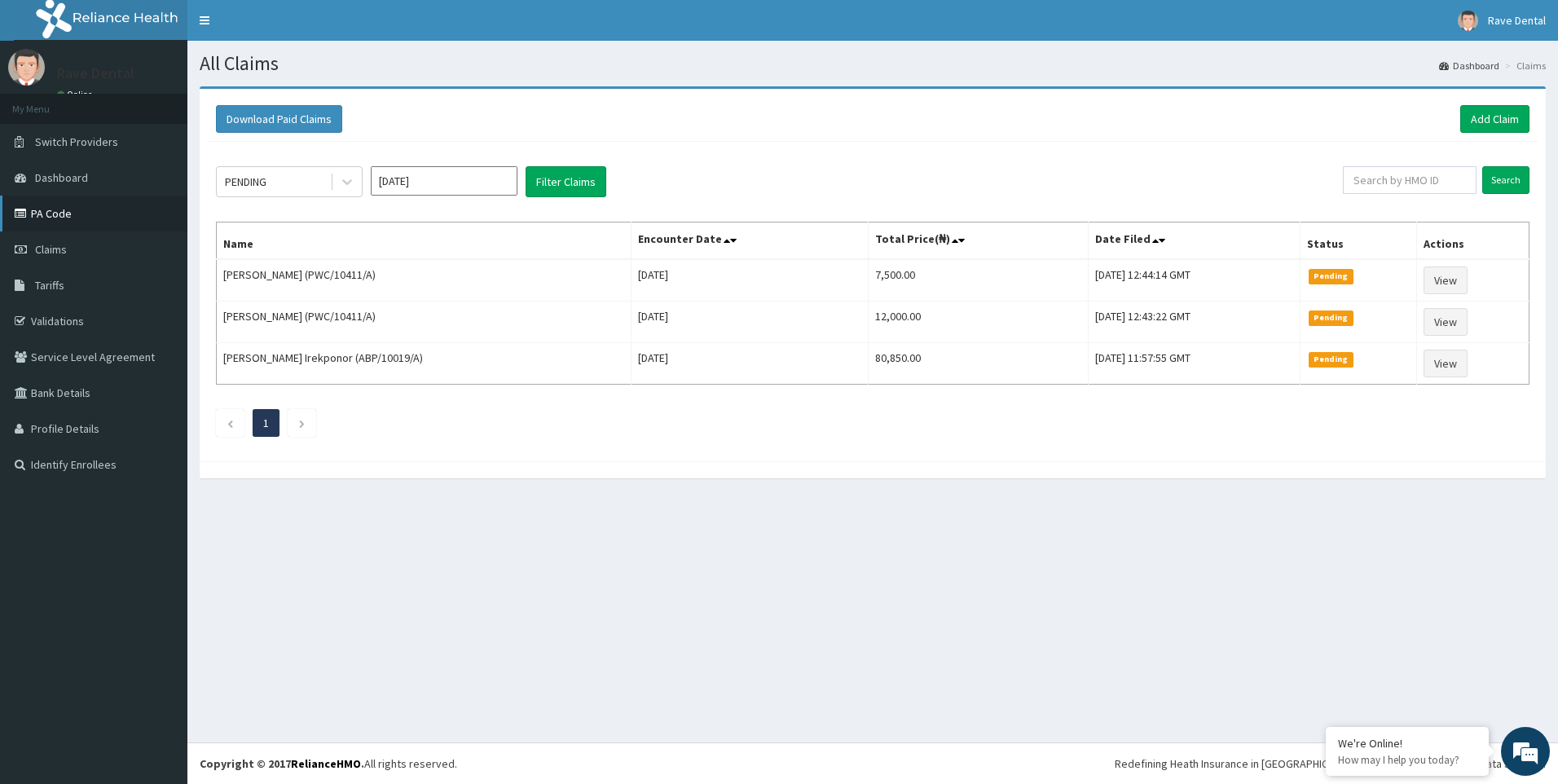
click at [75, 216] on link "PA Code" at bounding box center [94, 214] width 187 height 36
